Goal: Navigation & Orientation: Find specific page/section

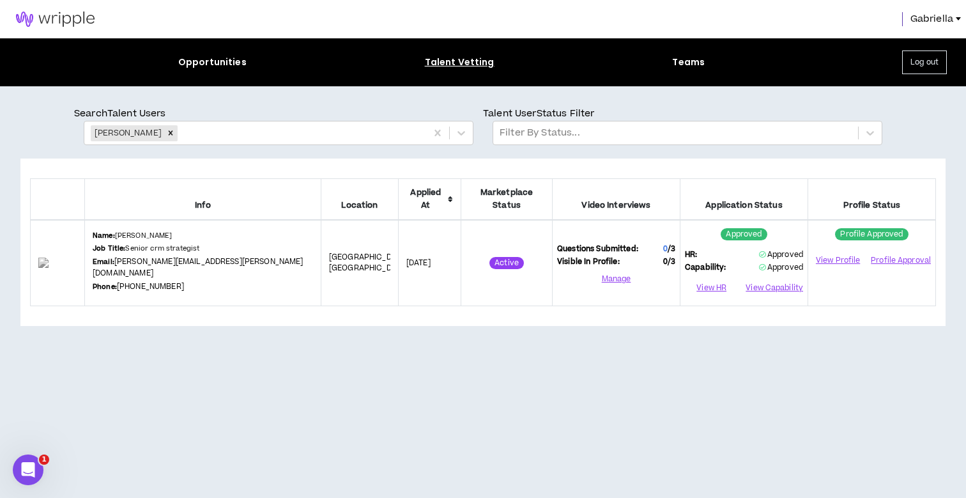
click at [929, 22] on span "Gabriella" at bounding box center [931, 19] width 43 height 14
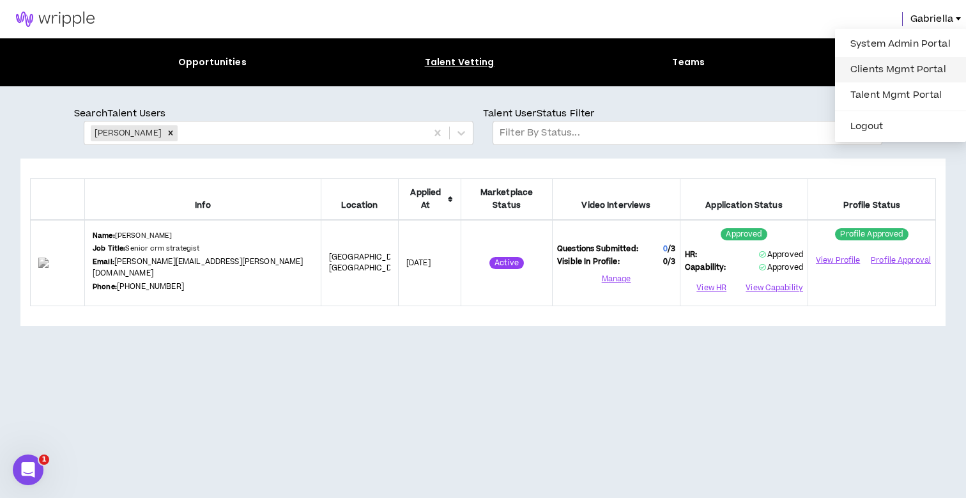
click at [919, 75] on link "Clients Mgmt Portal" at bounding box center [901, 69] width 116 height 19
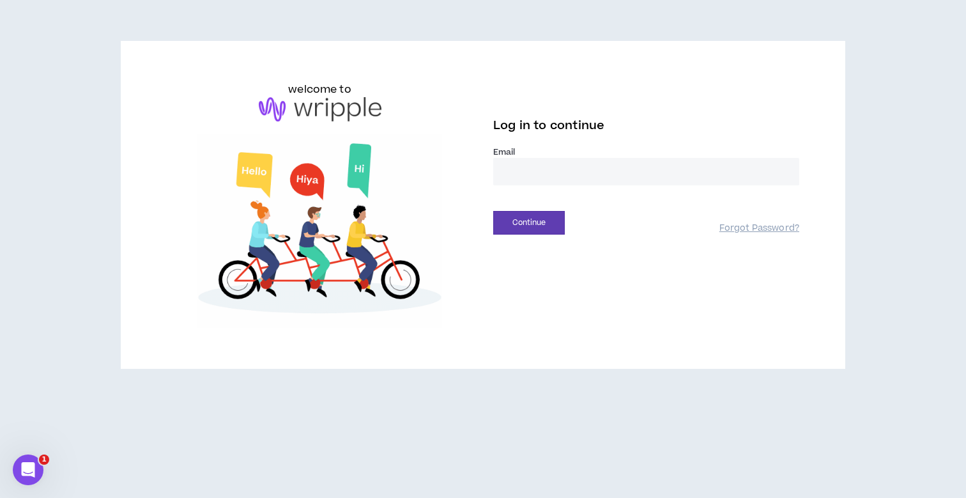
type input "**********"
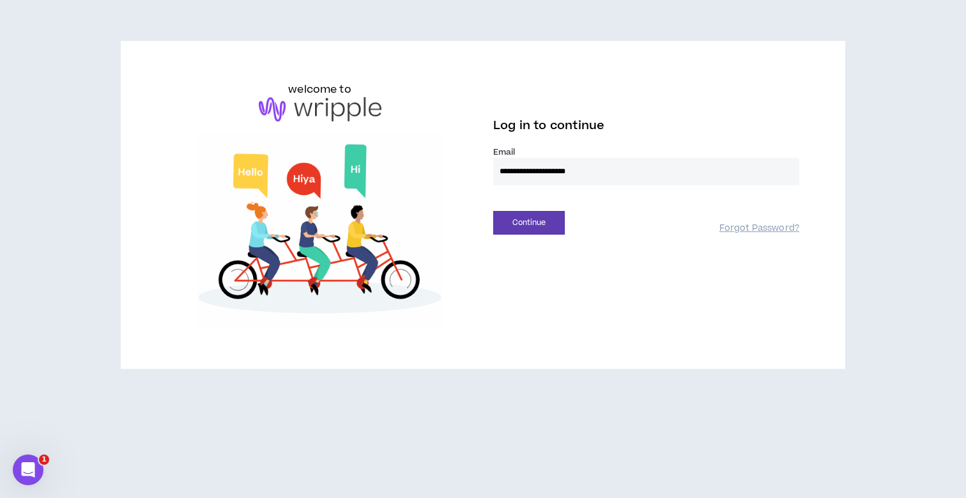
click at [529, 222] on button "Continue" at bounding box center [529, 223] width 72 height 24
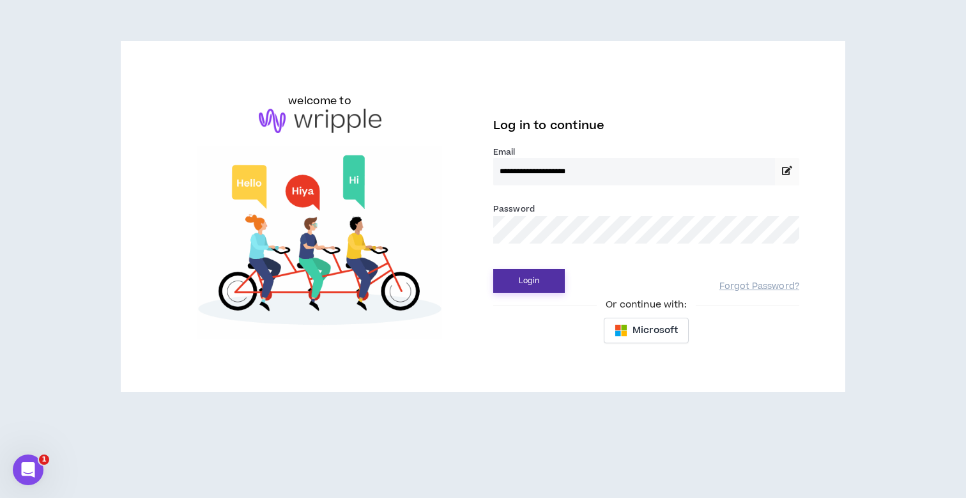
click at [533, 277] on button "Login" at bounding box center [529, 281] width 72 height 24
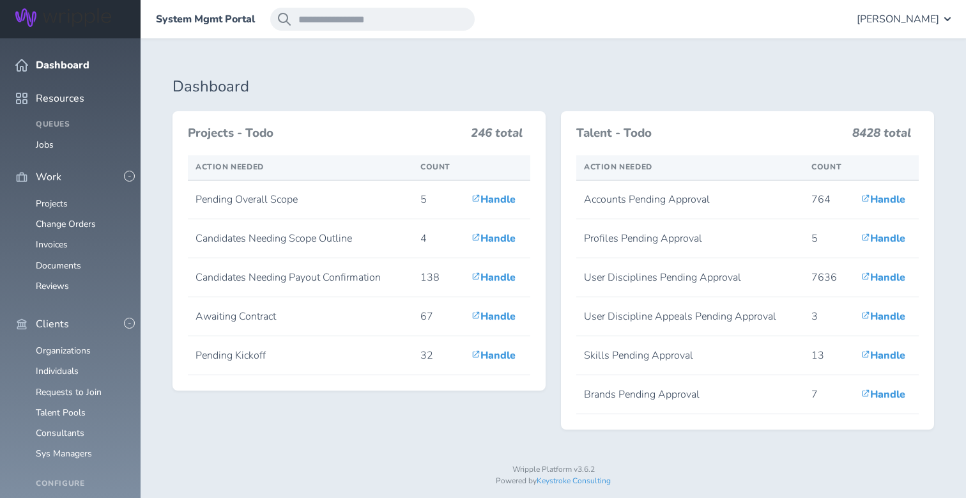
click at [926, 19] on span "Gabriella Rico" at bounding box center [898, 18] width 82 height 11
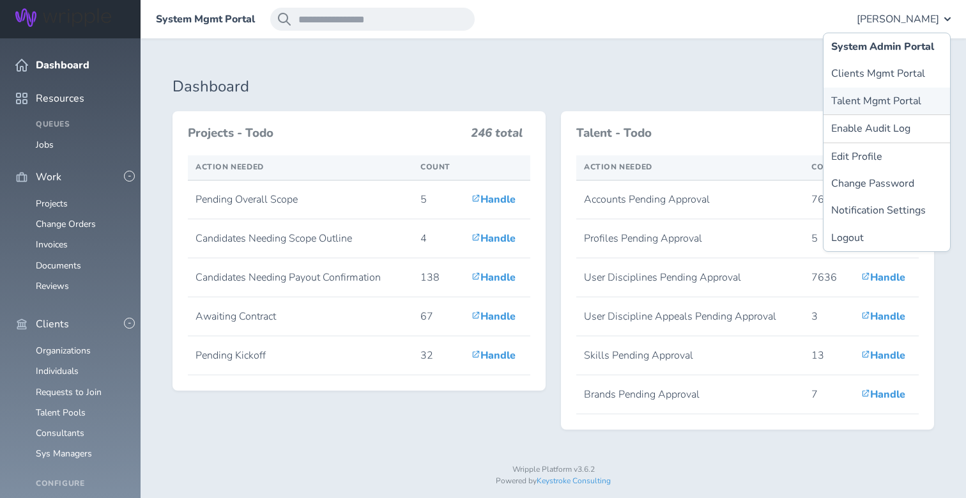
click at [873, 96] on link "Talent Mgmt Portal" at bounding box center [886, 101] width 126 height 27
